Goal: Transaction & Acquisition: Book appointment/travel/reservation

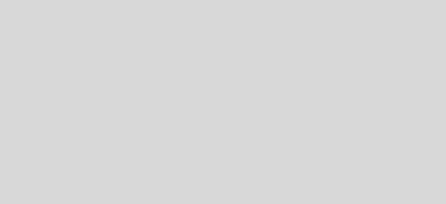
select select "es"
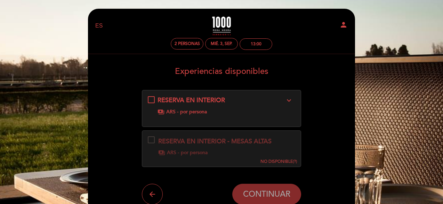
click at [152, 97] on div "RESERVA EN INTERIOR expand_more payments ARS - por persona" at bounding box center [222, 105] width 148 height 19
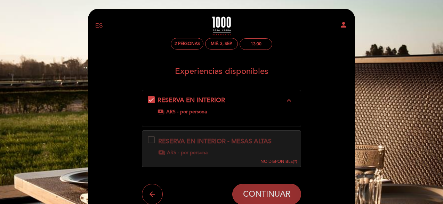
click at [272, 194] on span "CONTINUAR" at bounding box center [266, 194] width 47 height 10
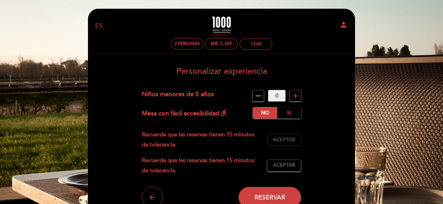
click at [287, 139] on span "Aceptar" at bounding box center [284, 139] width 22 height 7
click at [288, 163] on span "Aceptar" at bounding box center [284, 165] width 22 height 7
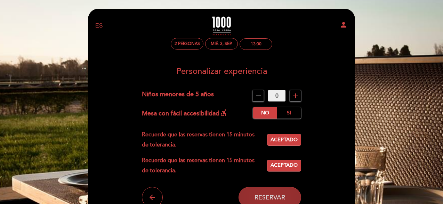
click at [274, 194] on span "Reservar" at bounding box center [270, 197] width 31 height 8
